Goal: Task Accomplishment & Management: Manage account settings

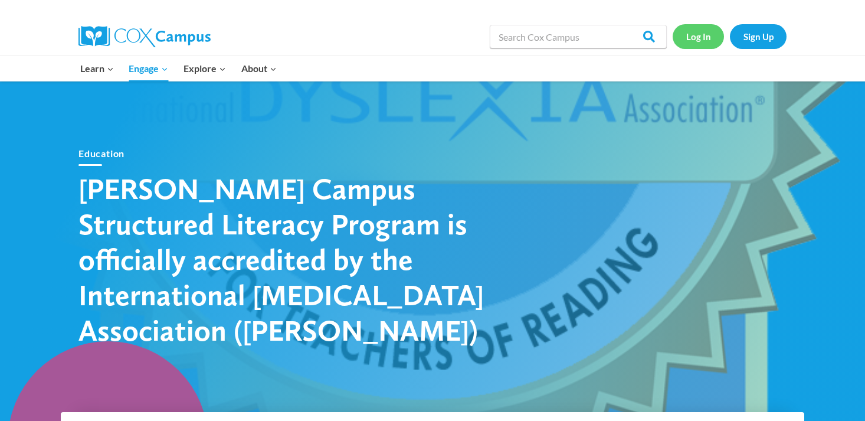
click at [703, 46] on link "Log In" at bounding box center [698, 36] width 51 height 24
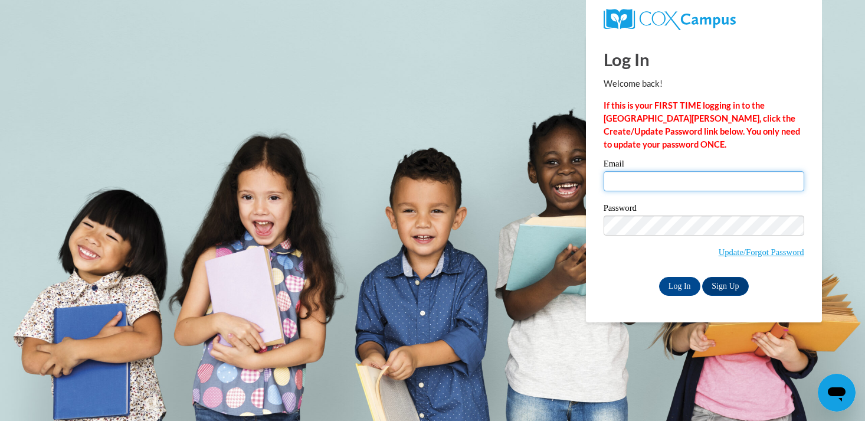
click at [729, 175] on input "Email" at bounding box center [704, 181] width 201 height 20
type input "smelby@mtsd.k12.wi.us"
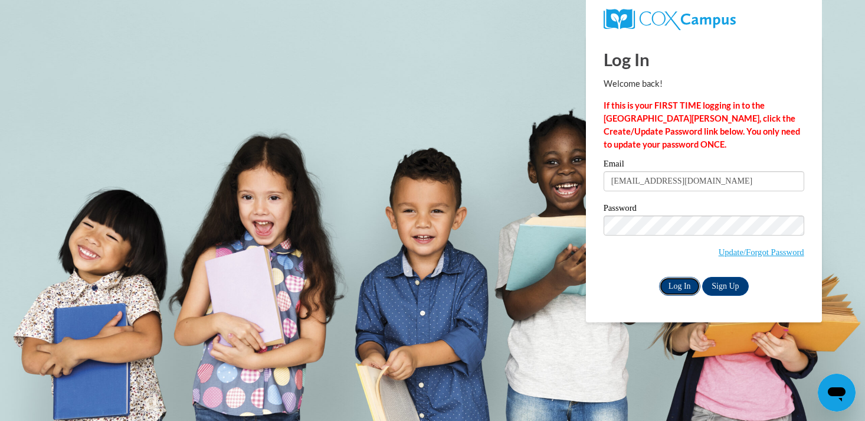
click at [692, 285] on input "Log In" at bounding box center [679, 286] width 41 height 19
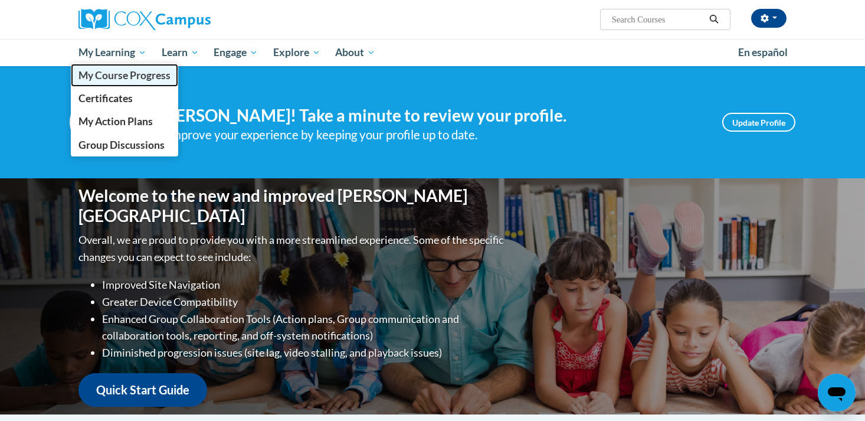
click at [140, 70] on span "My Course Progress" at bounding box center [124, 75] width 92 height 12
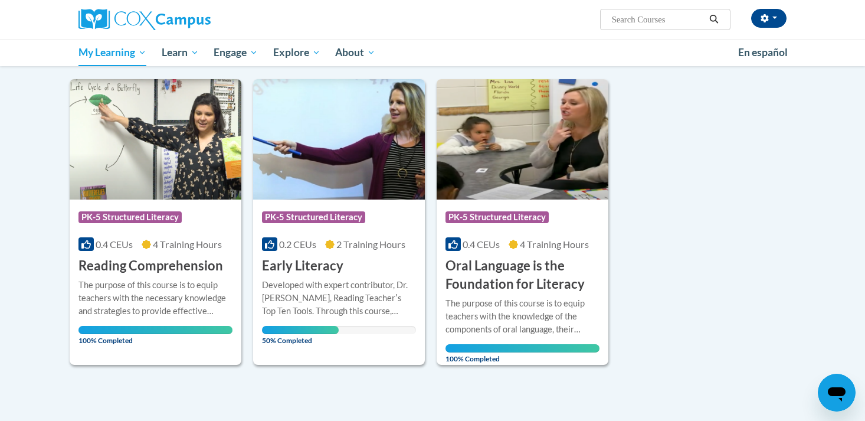
scroll to position [120, 0]
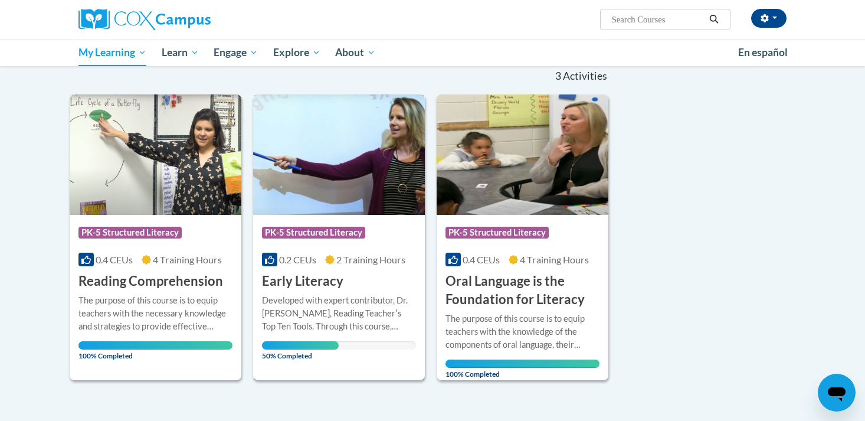
click at [291, 173] on img at bounding box center [339, 154] width 172 height 120
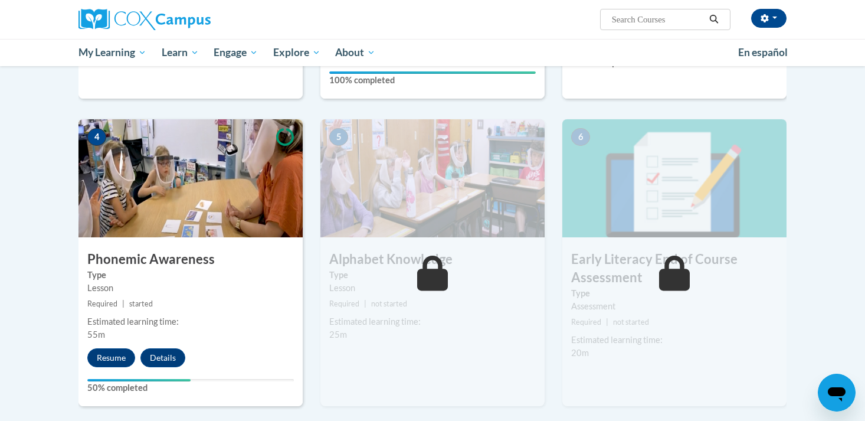
scroll to position [538, 0]
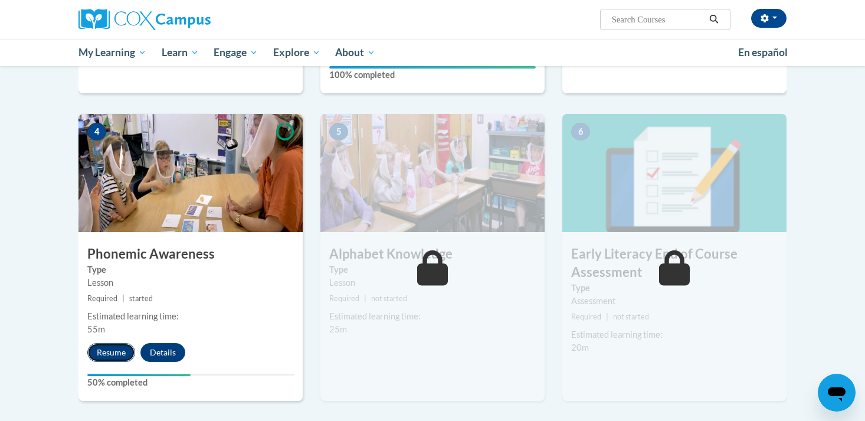
click at [125, 347] on button "Resume" at bounding box center [111, 352] width 48 height 19
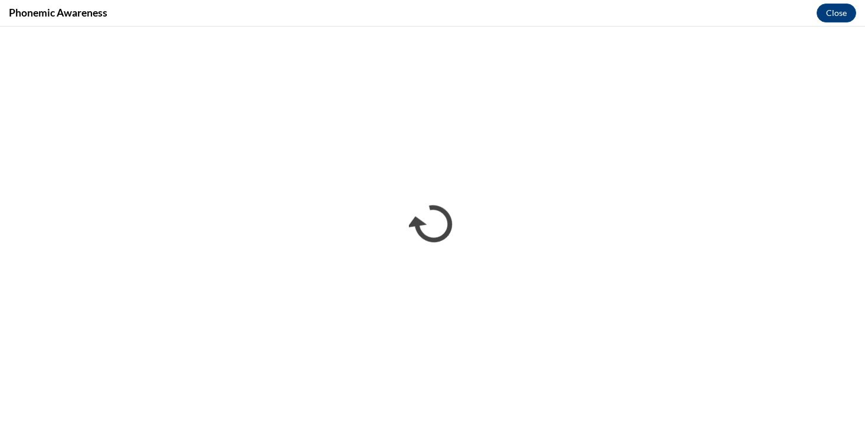
scroll to position [0, 0]
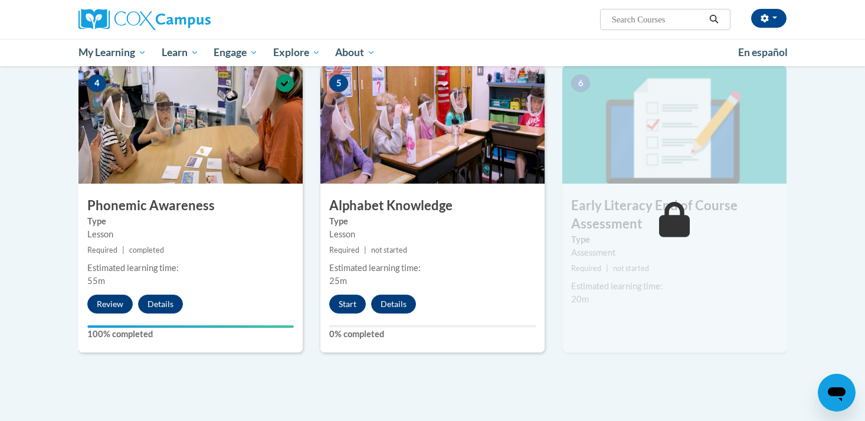
scroll to position [587, 0]
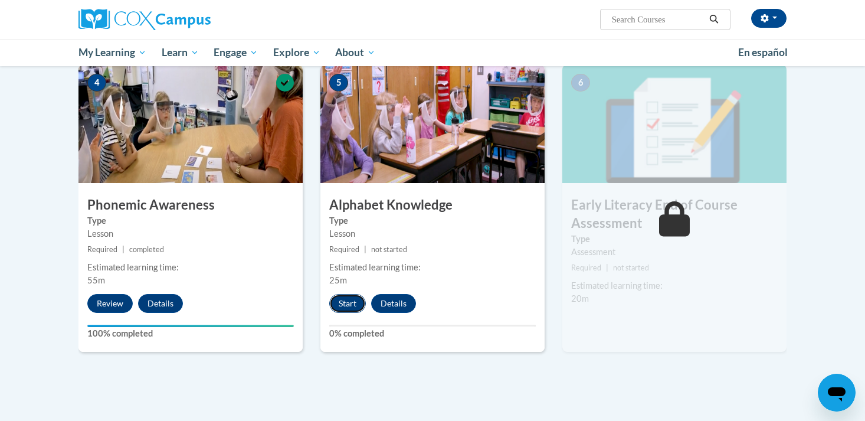
click at [351, 304] on button "Start" at bounding box center [347, 303] width 37 height 19
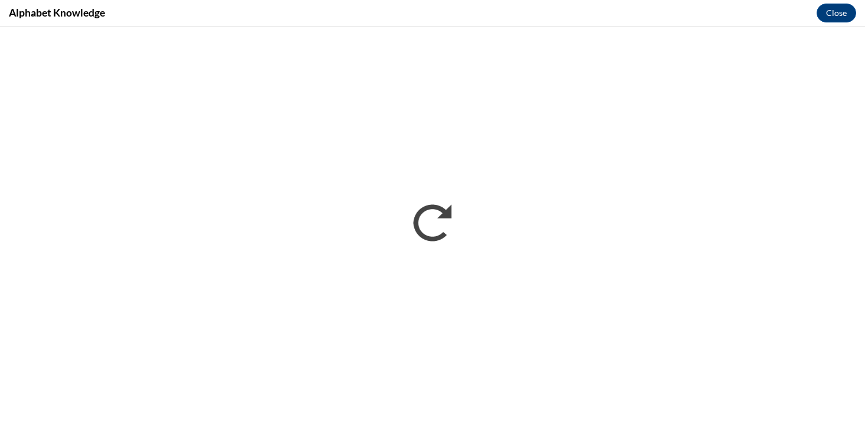
scroll to position [0, 0]
